Goal: Task Accomplishment & Management: Complete application form

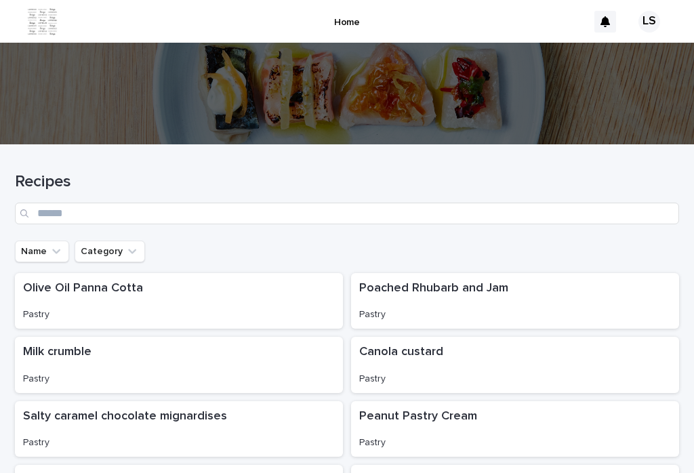
click at [33, 18] on img at bounding box center [42, 21] width 31 height 27
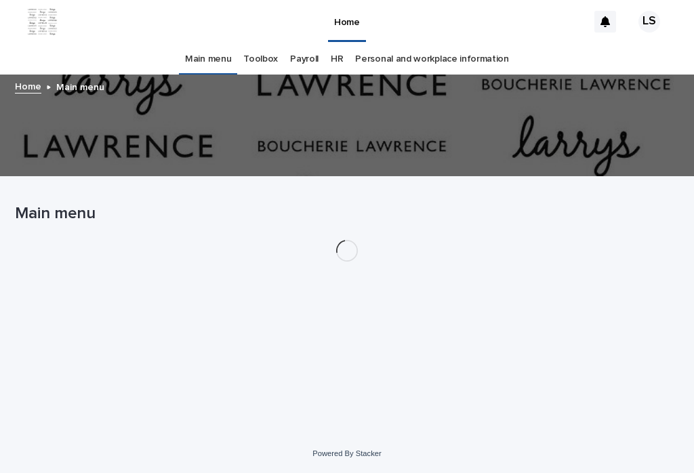
scroll to position [21, 0]
click at [45, 43] on div "Main menu Toolbox Payroll HR Personal and workplace information" at bounding box center [347, 59] width 694 height 32
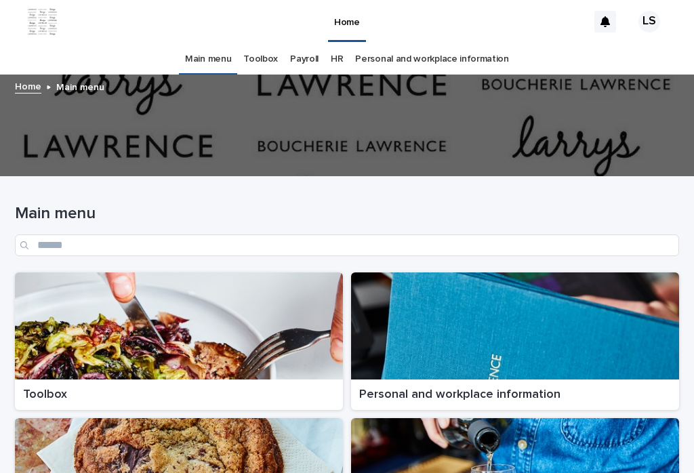
click at [47, 388] on p "Toolbox" at bounding box center [179, 395] width 312 height 15
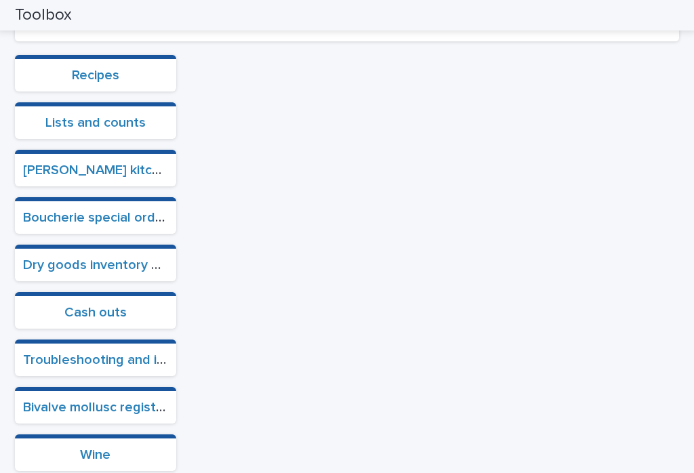
scroll to position [369, 0]
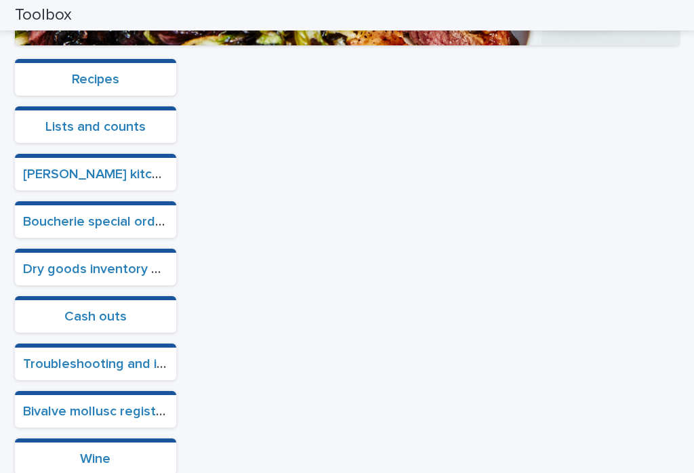
click at [95, 310] on link "Cash outs" at bounding box center [95, 317] width 62 height 14
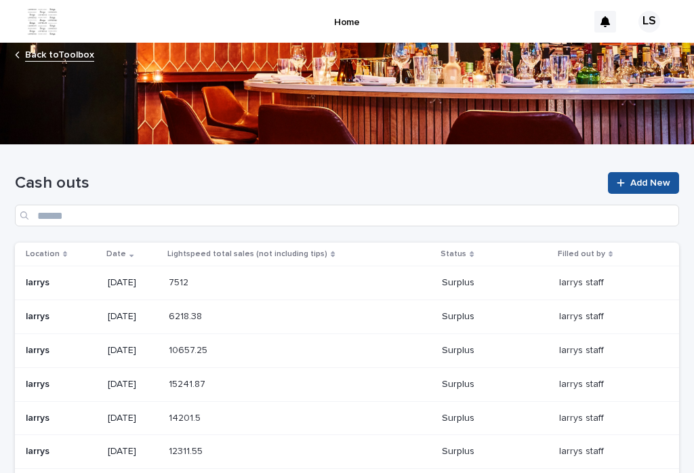
click at [621, 172] on link "Add New" at bounding box center [643, 183] width 71 height 22
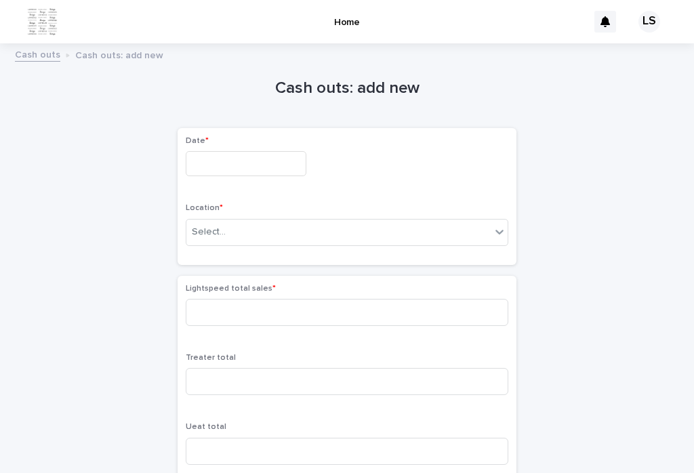
click at [209, 151] on input "text" at bounding box center [246, 163] width 121 height 25
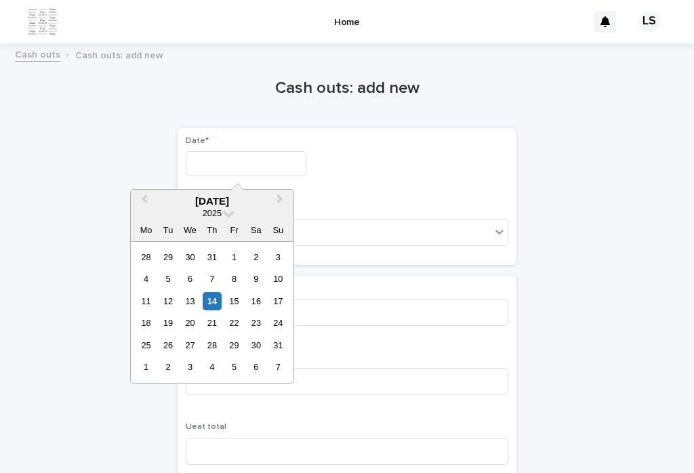
click at [210, 292] on div "14" at bounding box center [212, 301] width 18 height 18
type input "*********"
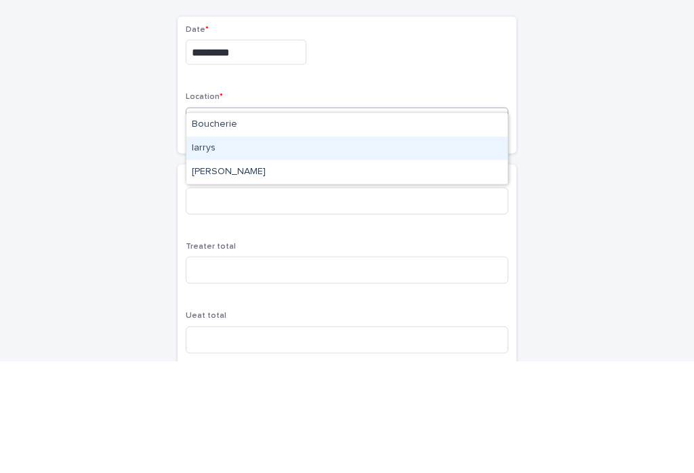
click at [211, 248] on div "larrys" at bounding box center [346, 260] width 321 height 24
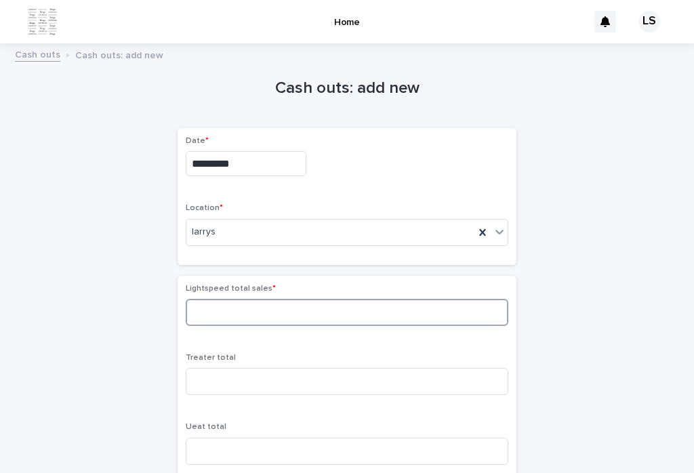
click at [214, 299] on input at bounding box center [347, 312] width 323 height 27
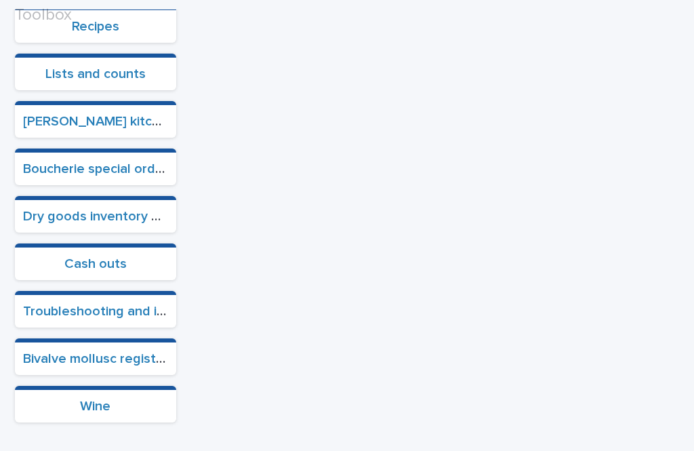
scroll to position [515, 0]
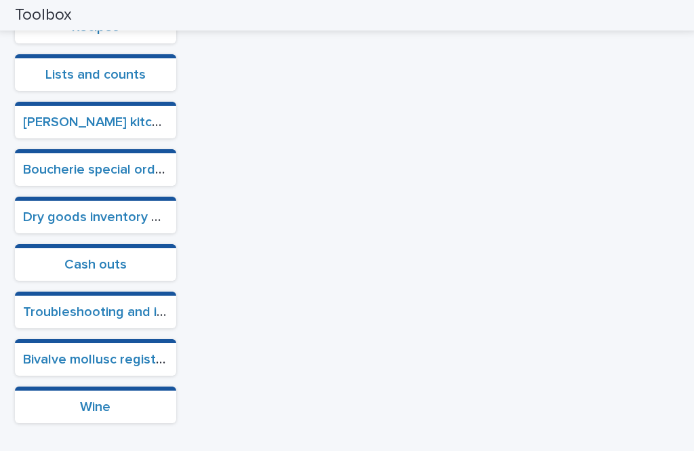
click at [88, 258] on link "Cash outs" at bounding box center [95, 265] width 62 height 14
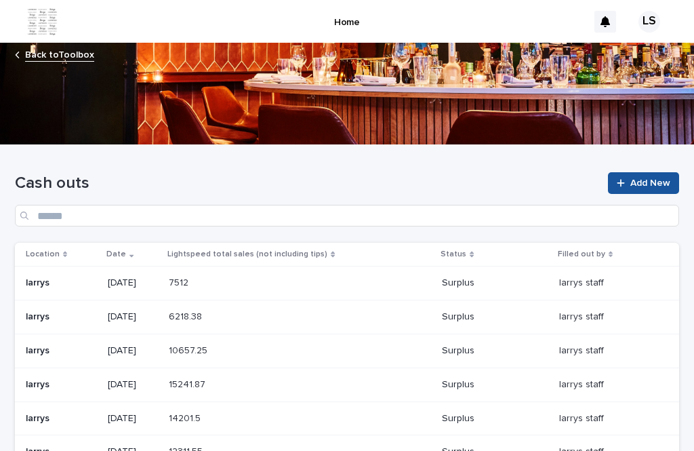
click at [640, 172] on link "Add New" at bounding box center [643, 183] width 71 height 22
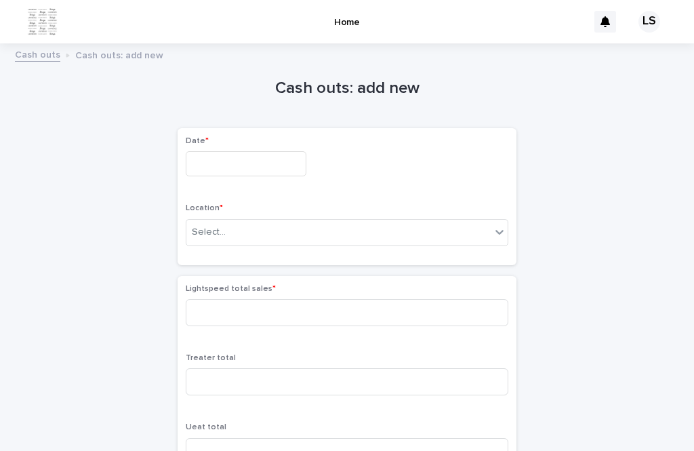
click at [217, 151] on input "text" at bounding box center [246, 163] width 121 height 25
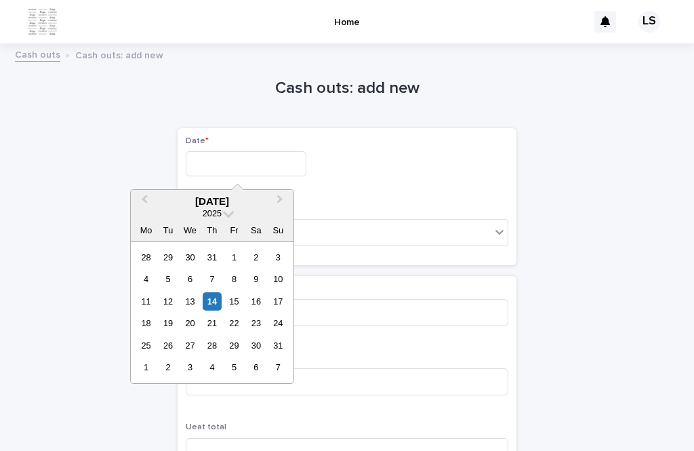
click at [211, 292] on div "14" at bounding box center [212, 301] width 18 height 18
type input "*********"
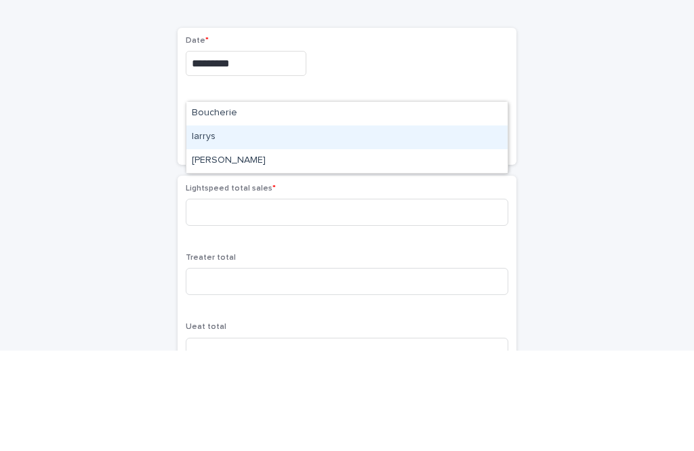
click at [205, 226] on div "larrys" at bounding box center [346, 238] width 321 height 24
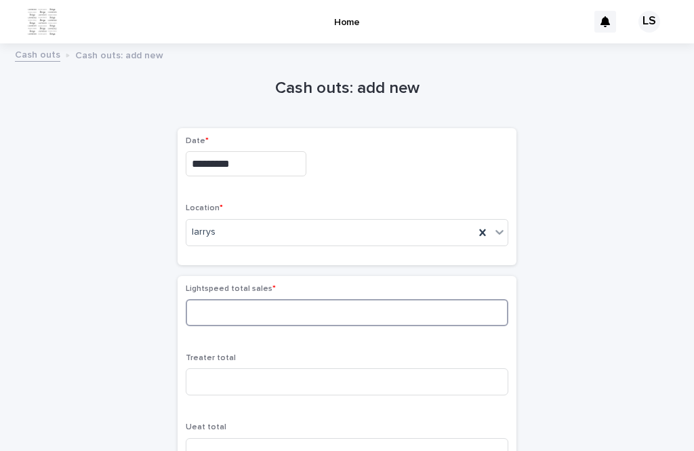
click at [205, 299] on input at bounding box center [347, 312] width 323 height 27
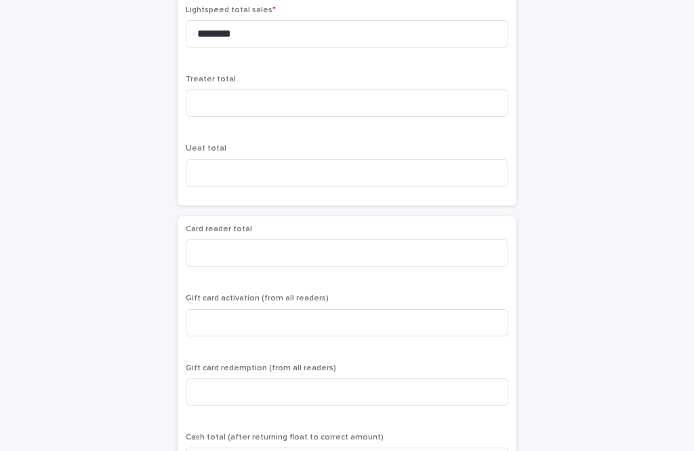
scroll to position [267, 0]
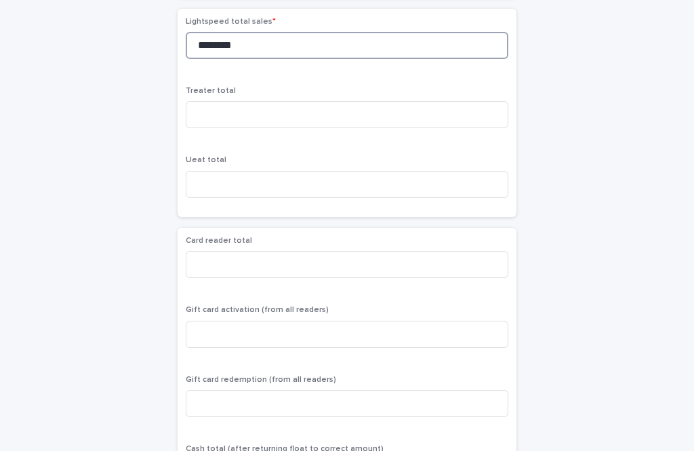
type input "********"
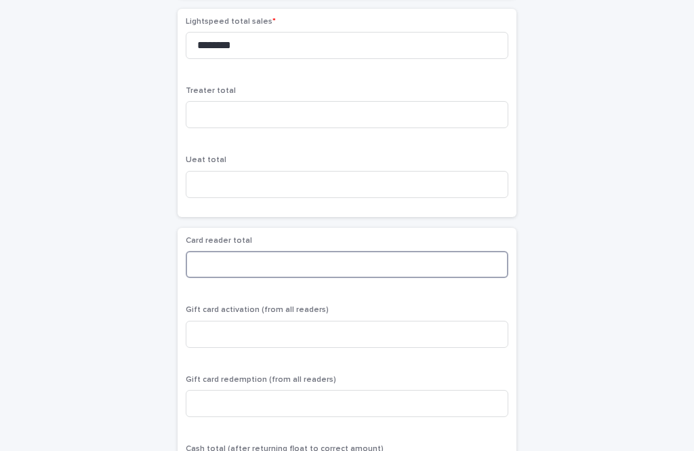
click at [203, 251] on input at bounding box center [347, 264] width 323 height 27
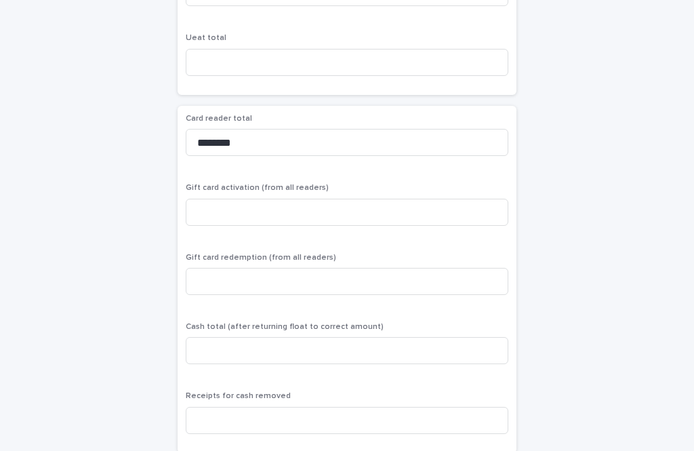
scroll to position [389, 0]
type input "********"
click at [213, 268] on input at bounding box center [347, 281] width 323 height 27
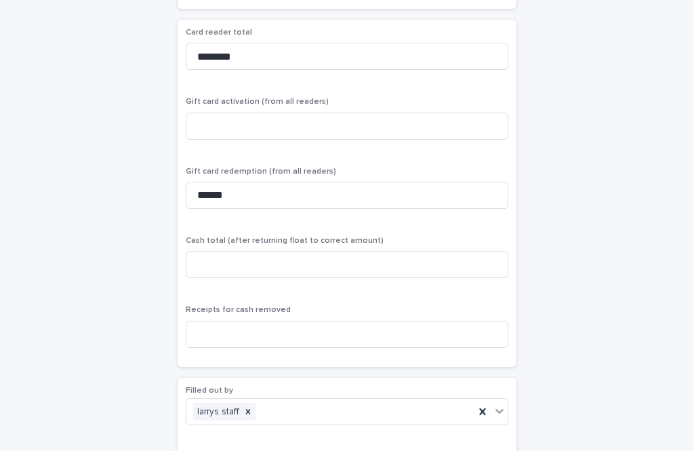
scroll to position [473, 0]
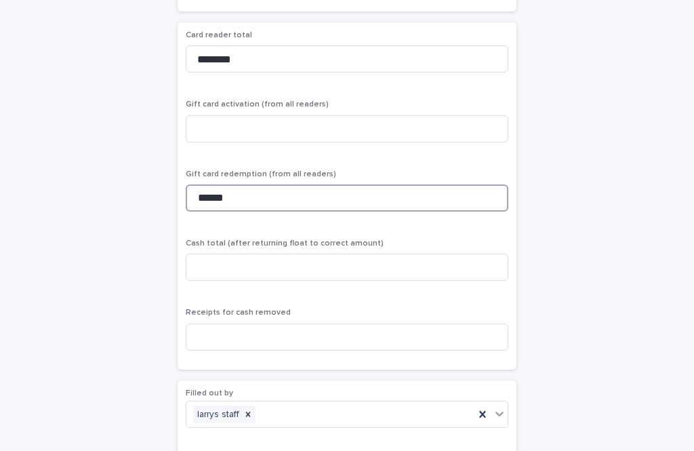
type input "******"
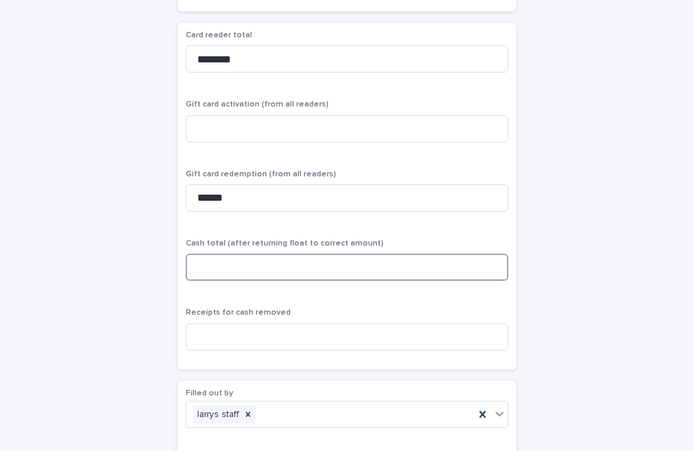
click at [245, 254] on input at bounding box center [347, 267] width 323 height 27
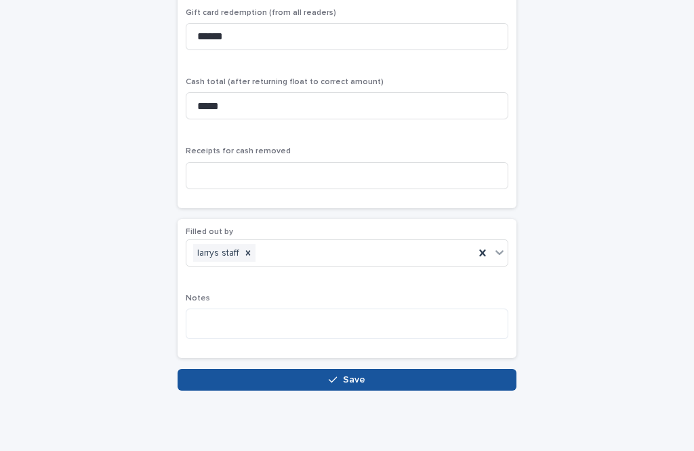
scroll to position [633, 0]
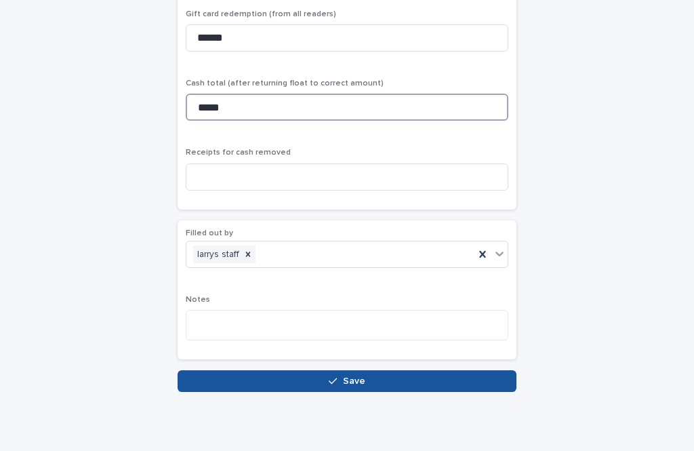
type input "*****"
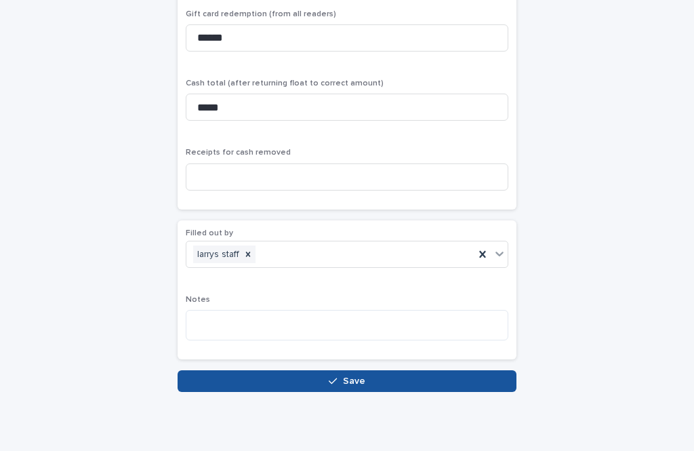
click at [335, 370] on button "Save" at bounding box center [347, 381] width 339 height 22
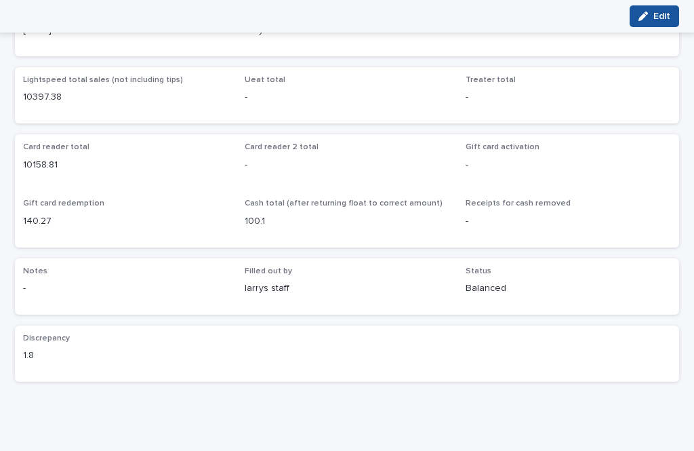
scroll to position [123, 0]
